Goal: Communication & Community: Answer question/provide support

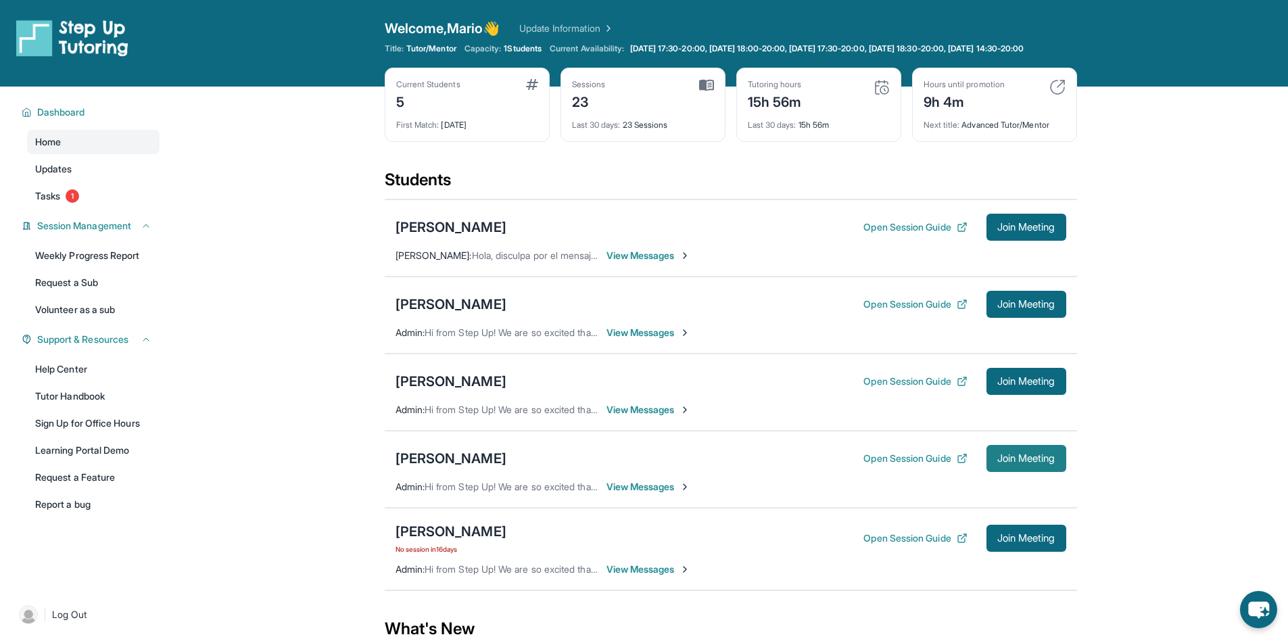
click at [1036, 462] on span "Join Meeting" at bounding box center [1026, 458] width 58 height 8
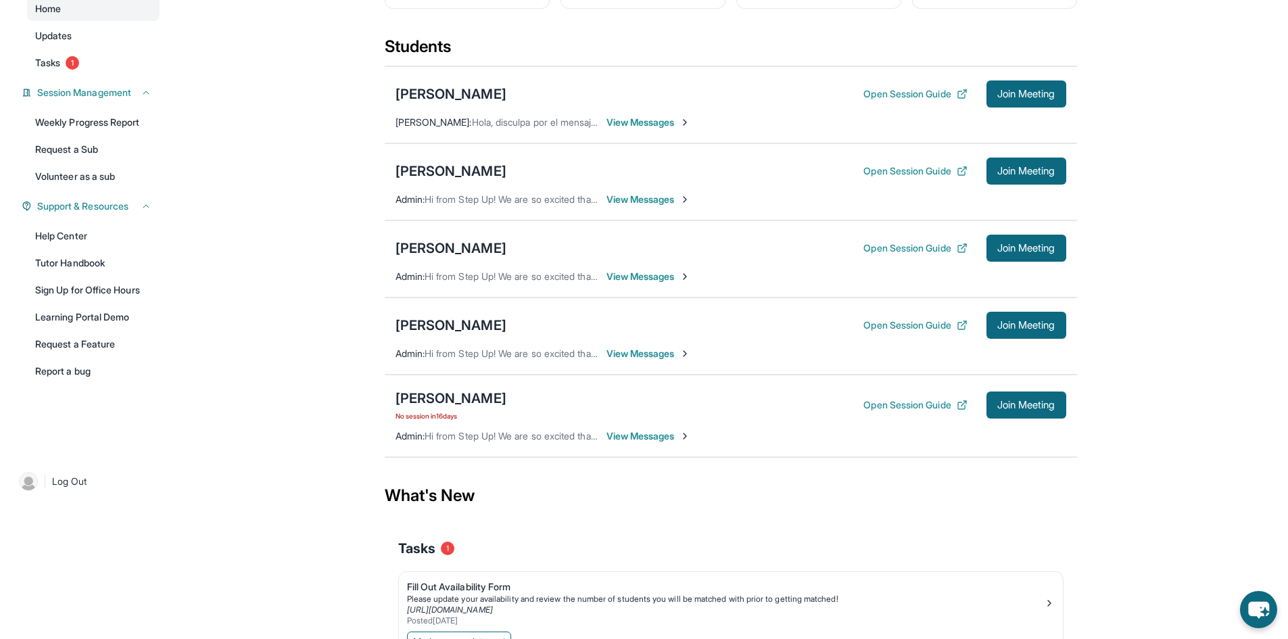
scroll to position [135, 0]
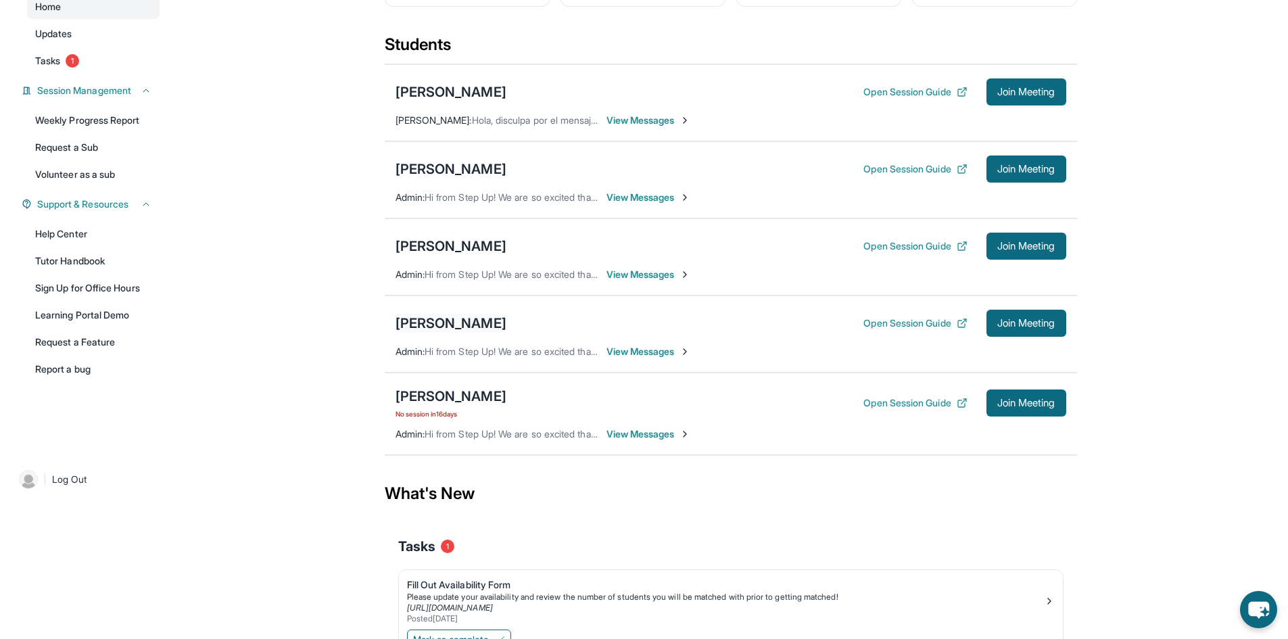
click at [460, 331] on div "[PERSON_NAME]" at bounding box center [451, 323] width 111 height 19
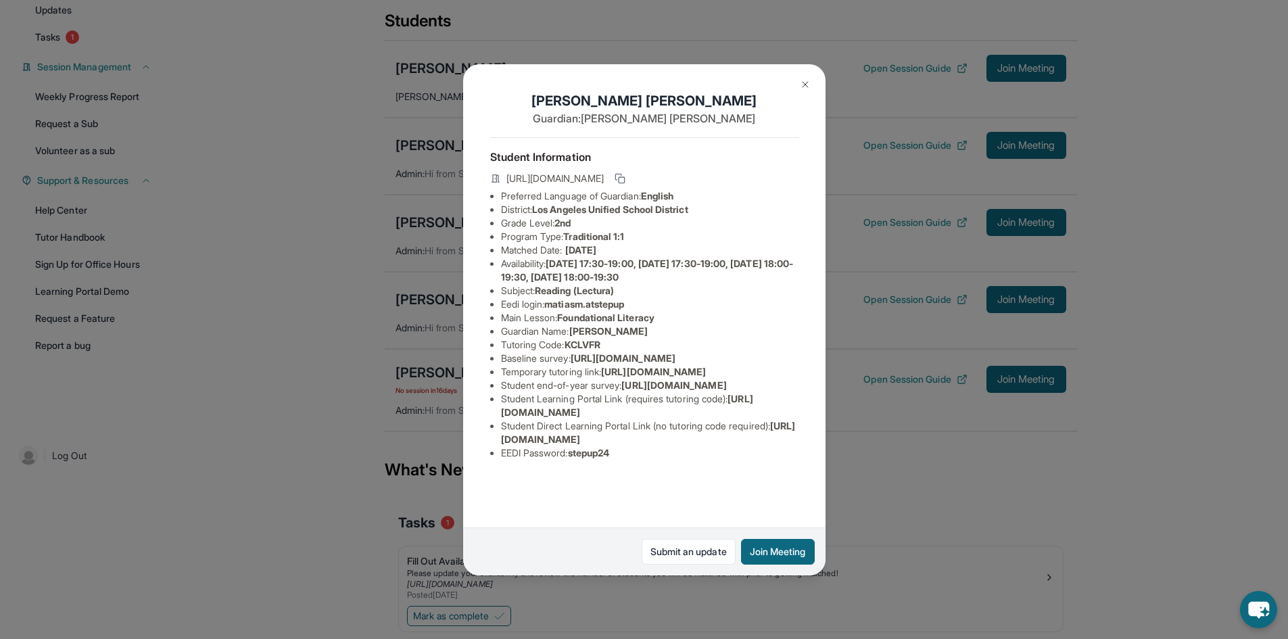
scroll to position [214, 0]
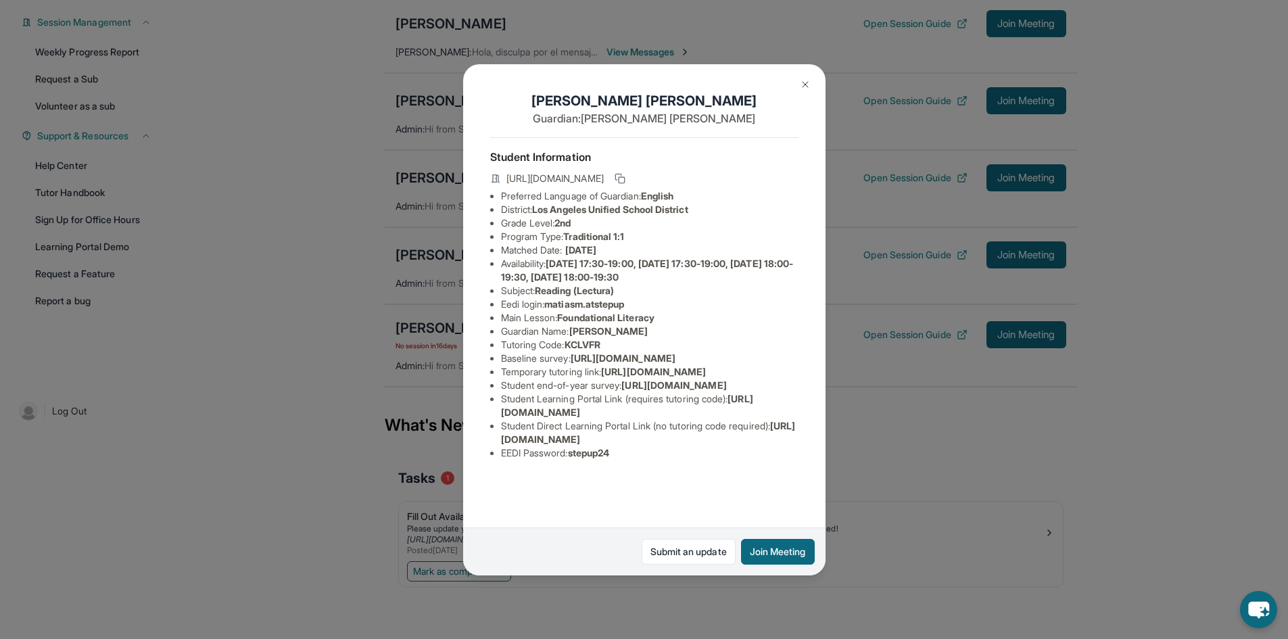
click at [602, 458] on span "stepup24" at bounding box center [589, 452] width 42 height 11
copy span "stepup24"
click at [563, 298] on span "matiasm.atstepup" at bounding box center [584, 303] width 80 height 11
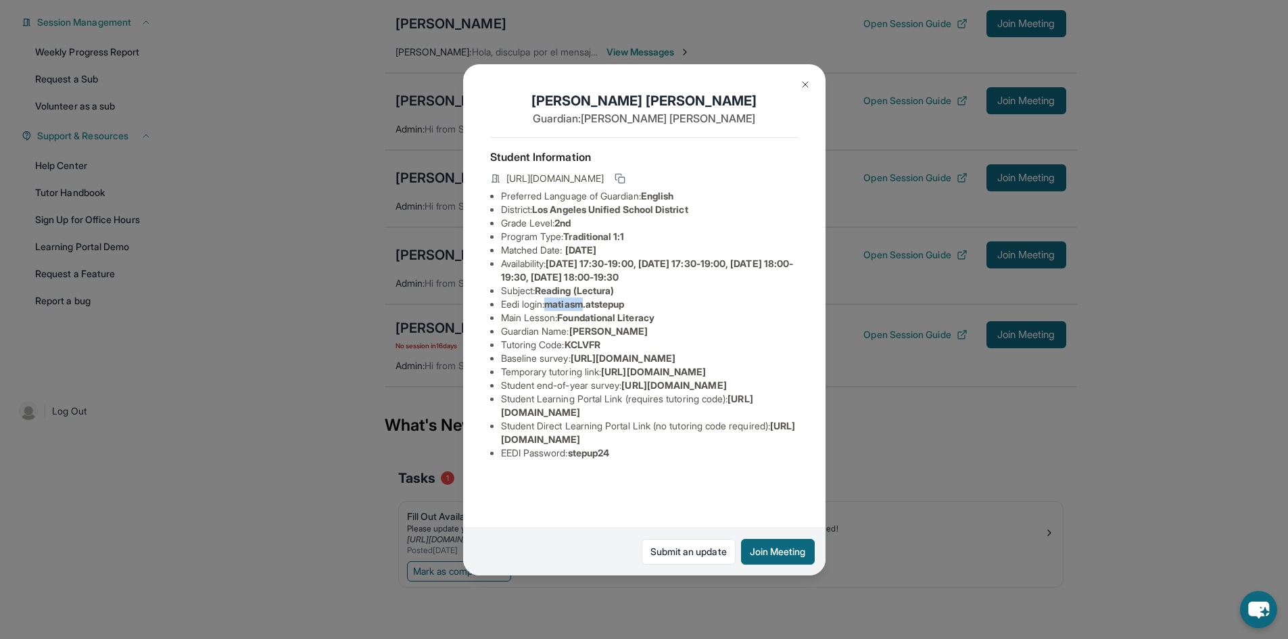
click at [563, 298] on span "matiasm.atstepup" at bounding box center [584, 303] width 80 height 11
click at [576, 298] on span "matiasm.atstepup" at bounding box center [584, 303] width 80 height 11
drag, startPoint x: 639, startPoint y: 293, endPoint x: 553, endPoint y: 291, distance: 85.9
click at [553, 297] on li "Eedi login : matiasm.atstepup" at bounding box center [649, 304] width 297 height 14
copy span "matiasm.atstepup"
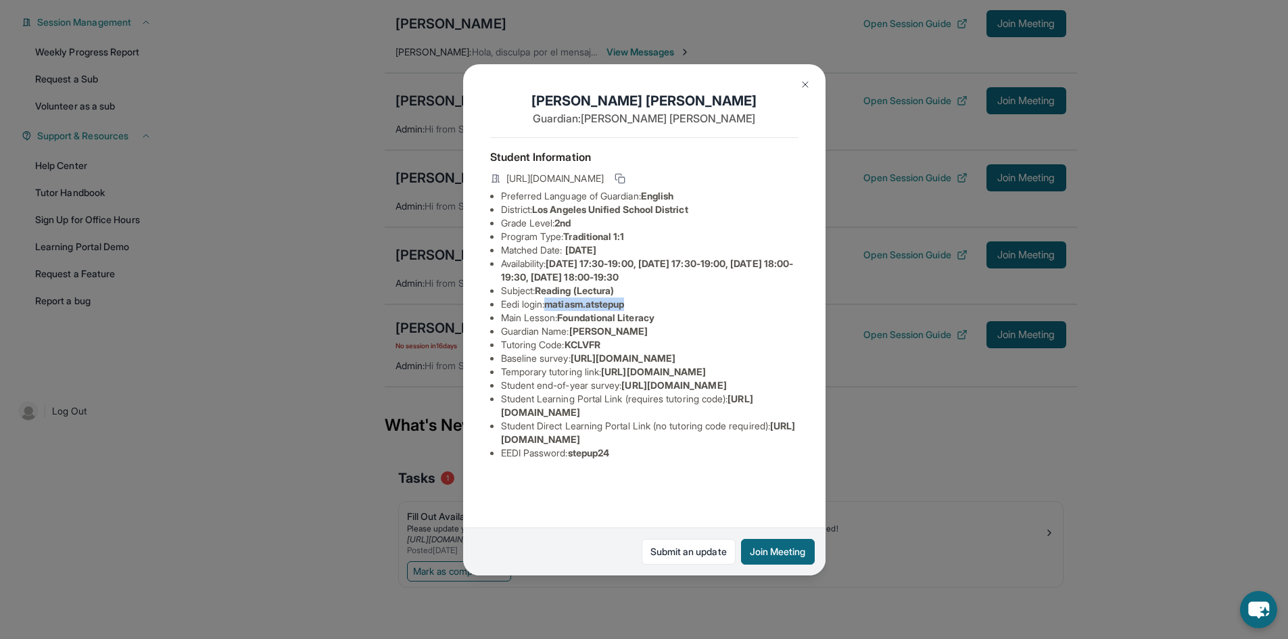
copy span "matiasm.atstepup"
click at [428, 255] on div "[PERSON_NAME] Guardian: [PERSON_NAME] Student Information [URL][DOMAIN_NAME] Pr…" at bounding box center [644, 319] width 1288 height 639
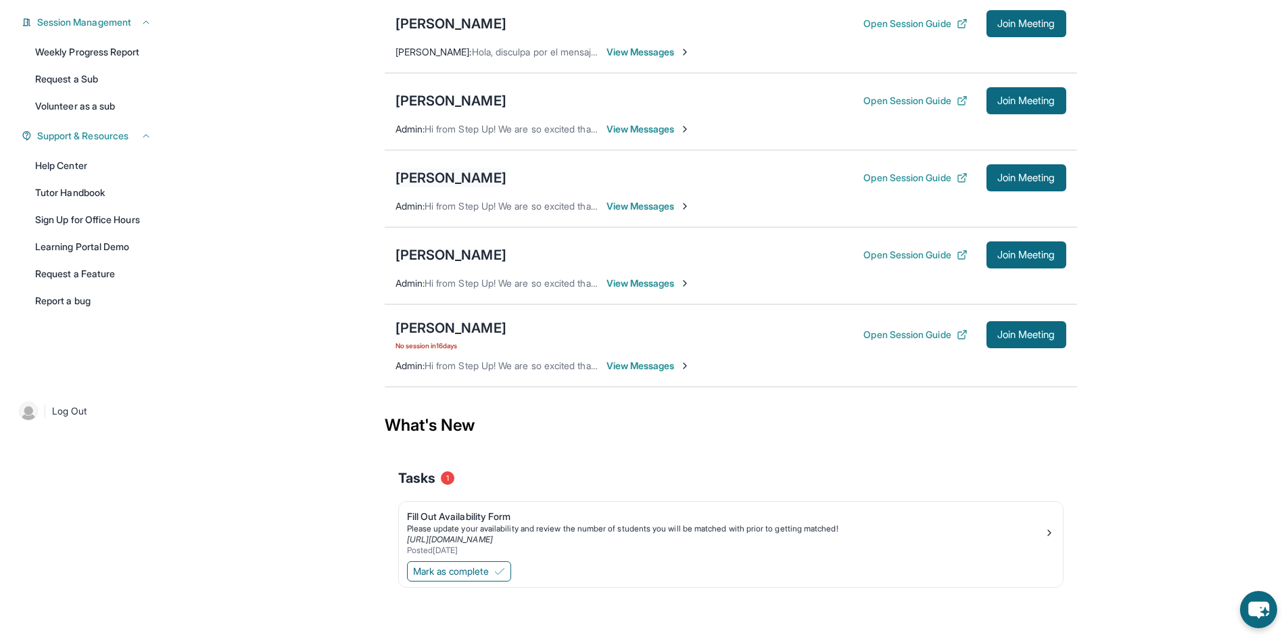
click at [456, 170] on div "[PERSON_NAME]" at bounding box center [451, 177] width 111 height 19
